Goal: Task Accomplishment & Management: Manage account settings

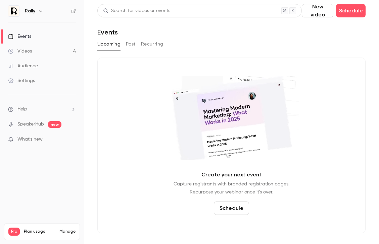
click at [39, 14] on button "button" at bounding box center [41, 11] width 8 height 8
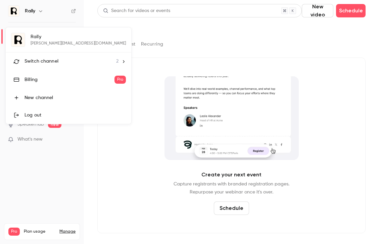
click at [37, 57] on li "Switch channel 2" at bounding box center [68, 62] width 125 height 18
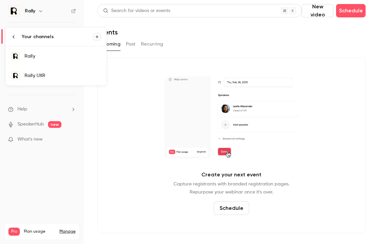
click at [53, 74] on div "Rally UXR" at bounding box center [62, 75] width 76 height 7
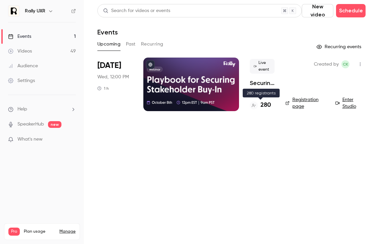
click at [270, 105] on h4 "280" at bounding box center [265, 105] width 10 height 9
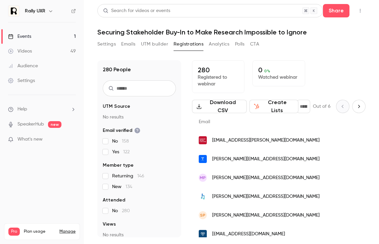
click at [105, 117] on section "UTM Source No results Email verified No 158 Yes 122 Member type Returning 146 N…" at bounding box center [139, 183] width 73 height 160
click at [109, 42] on button "Settings" at bounding box center [106, 44] width 18 height 11
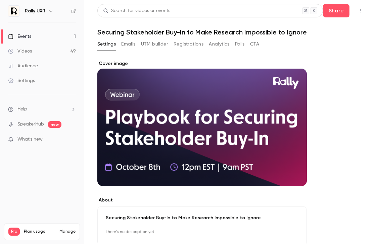
click at [131, 43] on button "Emails" at bounding box center [128, 44] width 14 height 11
